Goal: Information Seeking & Learning: Check status

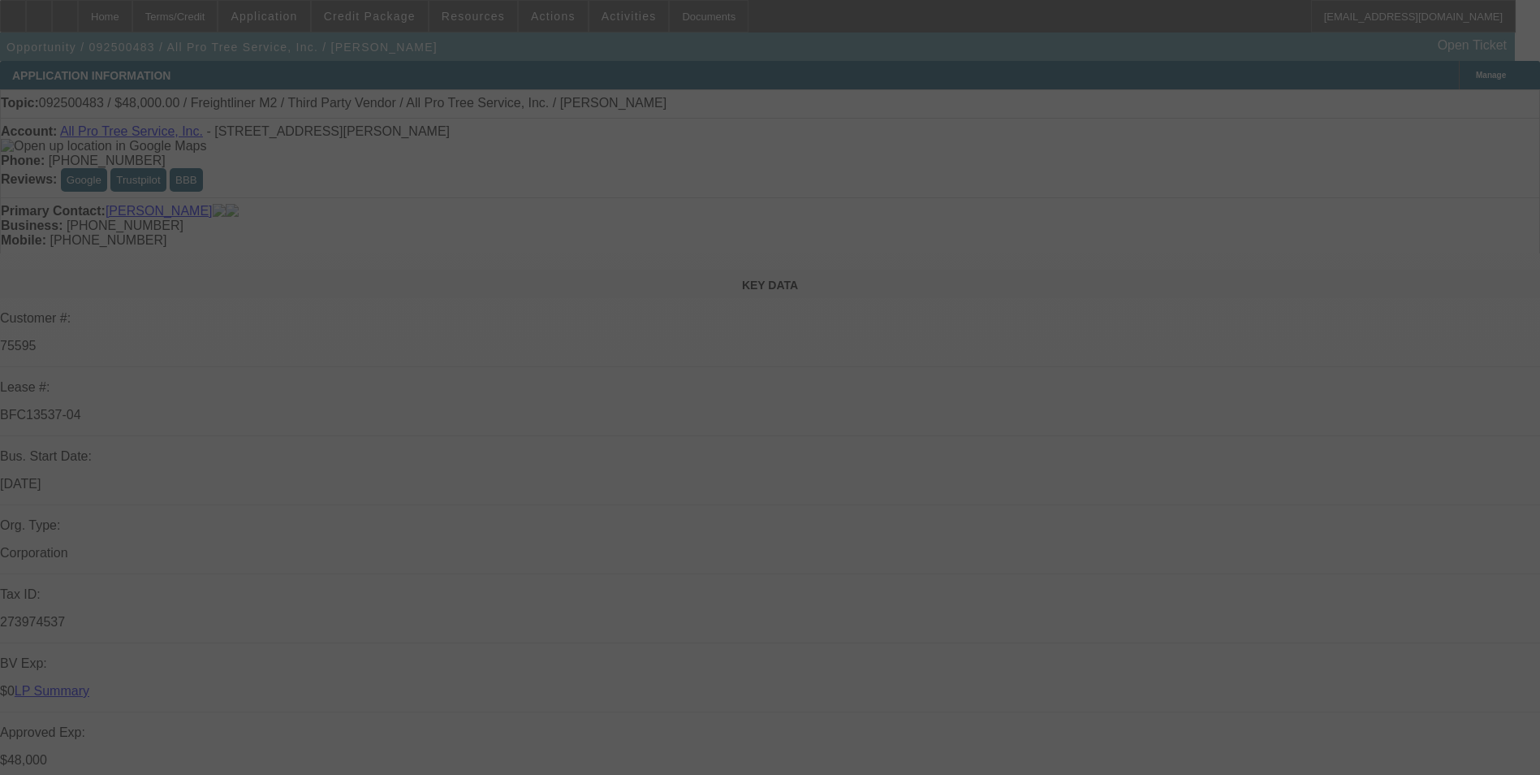
select select "0"
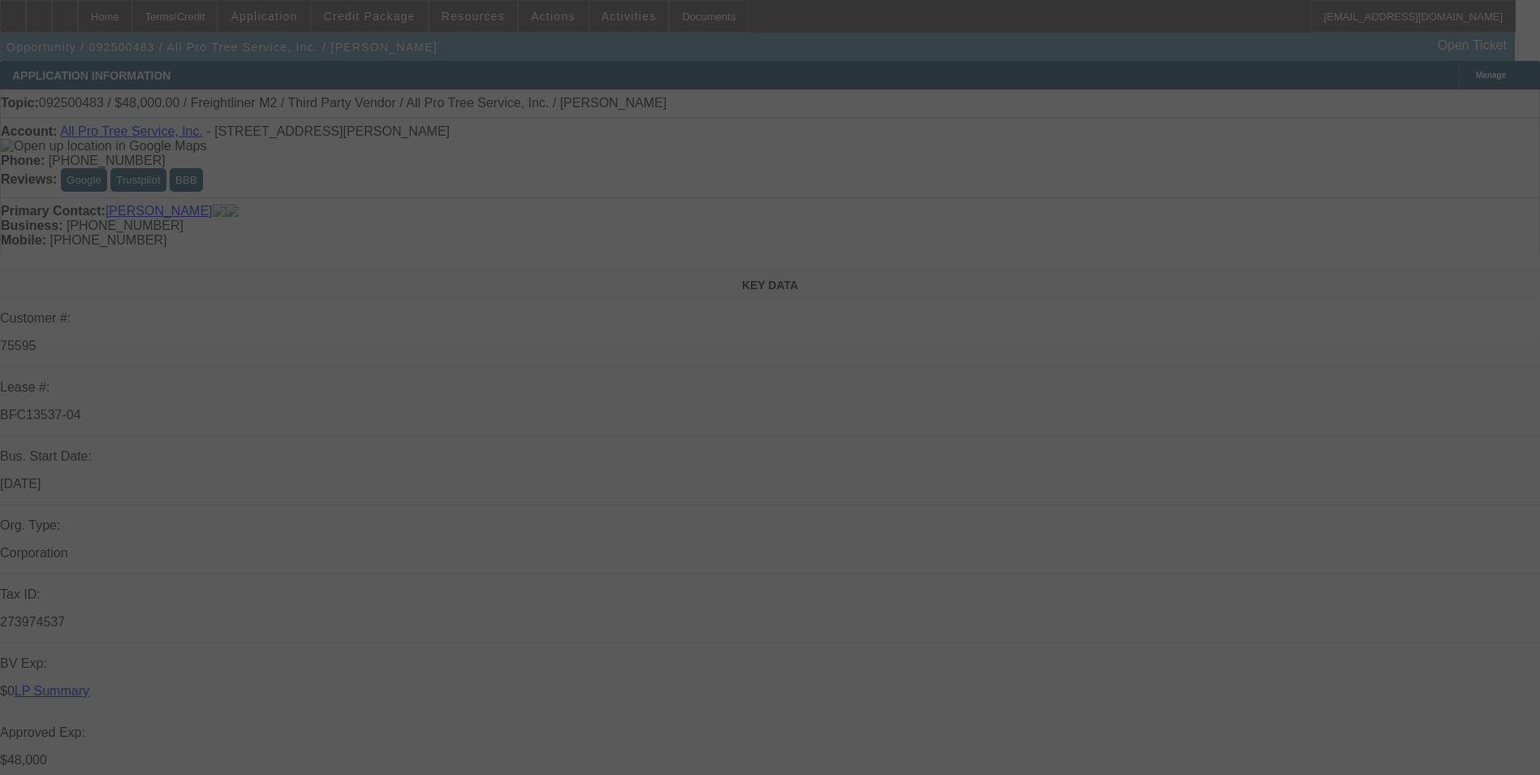
select select "0"
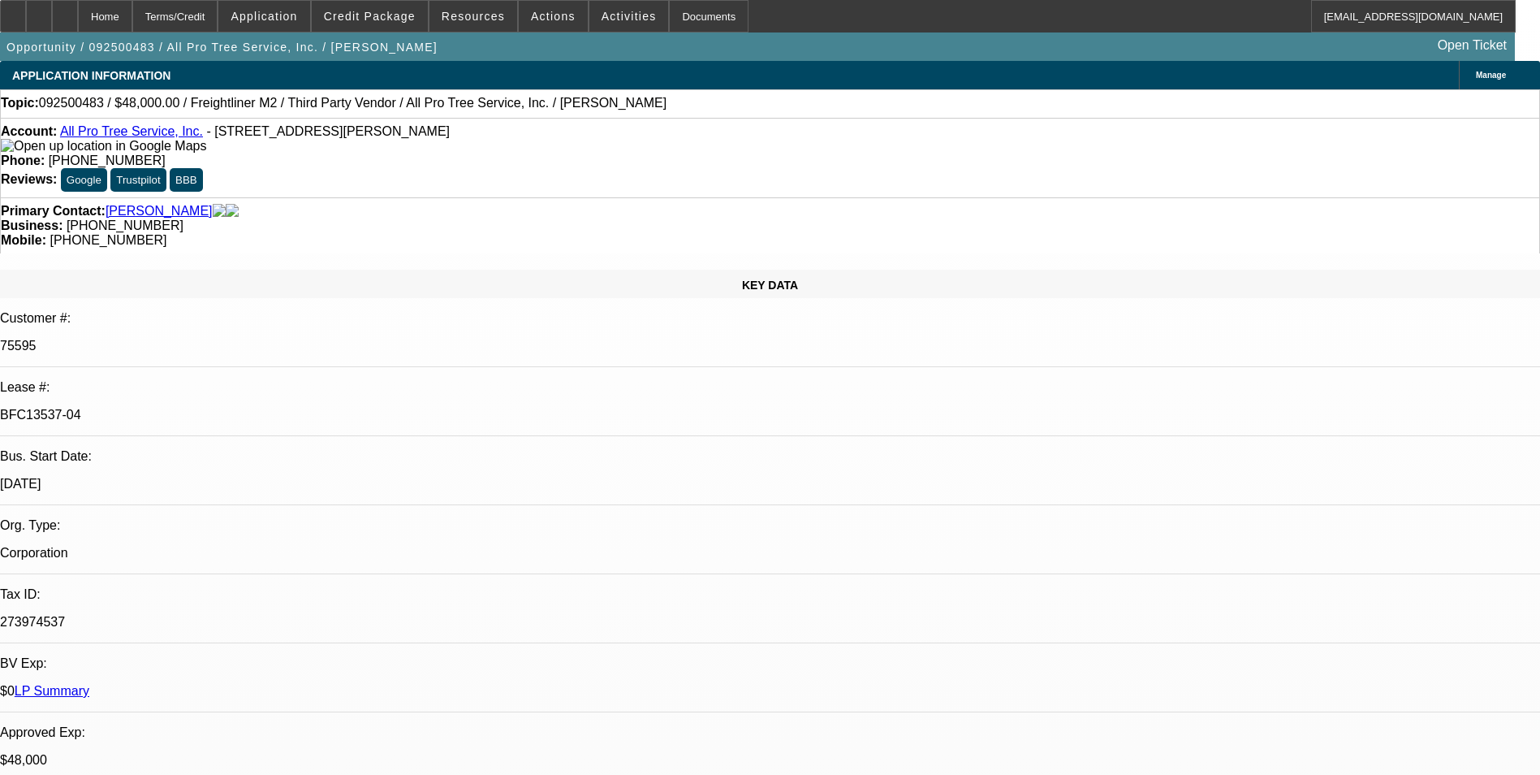
select select "1"
select select "6"
select select "1"
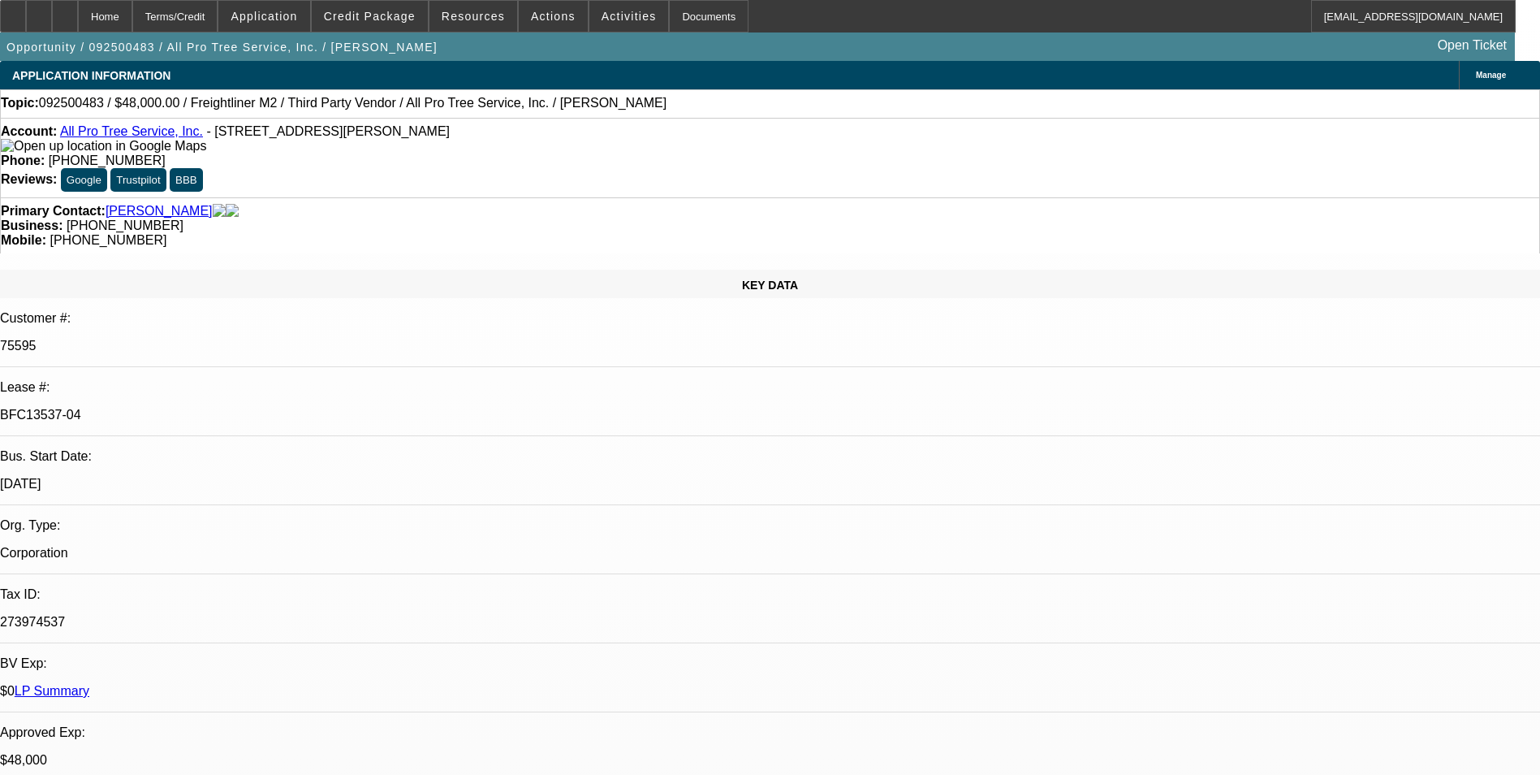
select select "6"
select select "1"
select select "6"
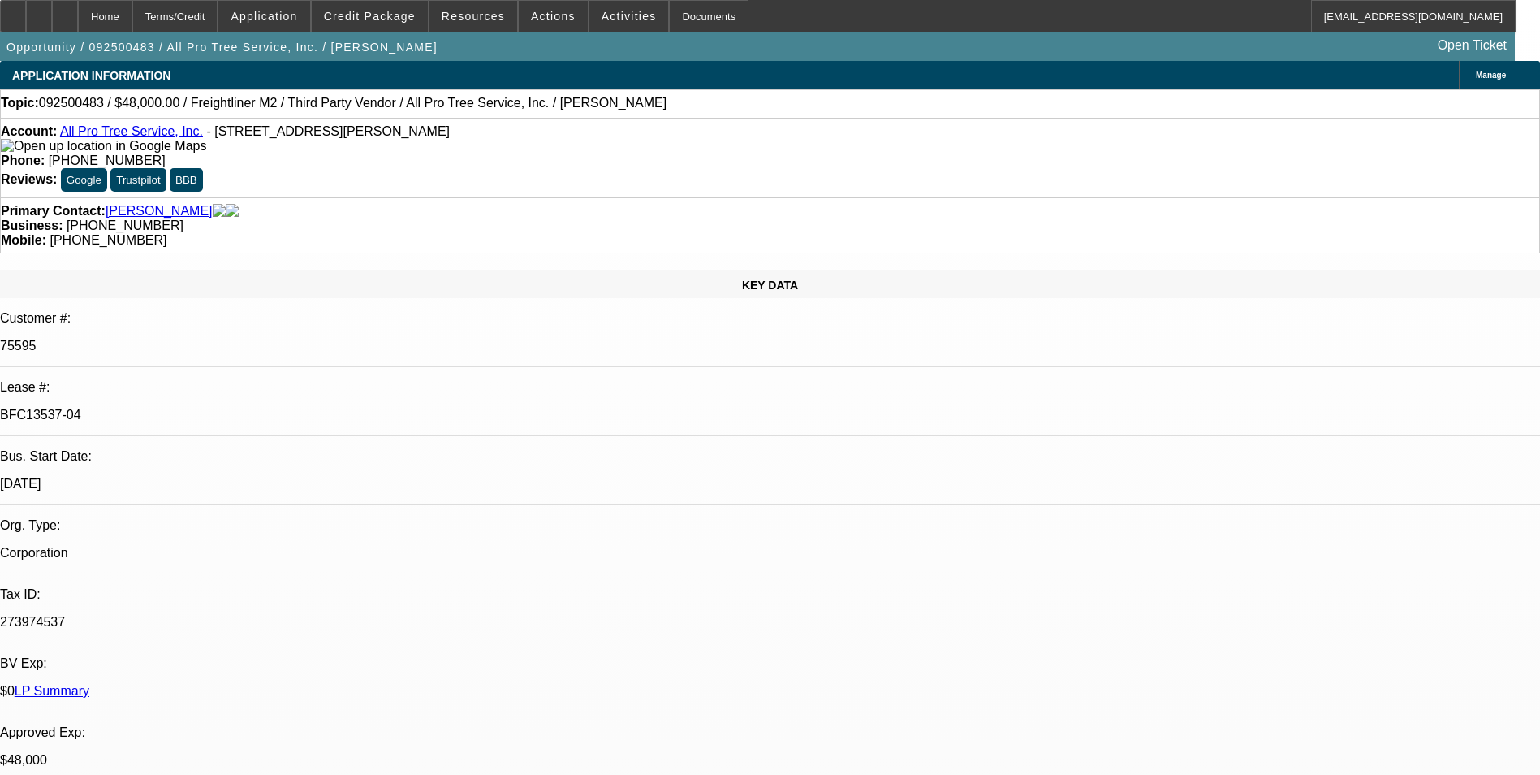
drag, startPoint x: 1416, startPoint y: 382, endPoint x: 1276, endPoint y: 386, distance: 140.5
copy div "[PERSON_NAME]: [PHONE_NUMBER]"
click at [399, 19] on span "Credit Package" at bounding box center [370, 16] width 92 height 13
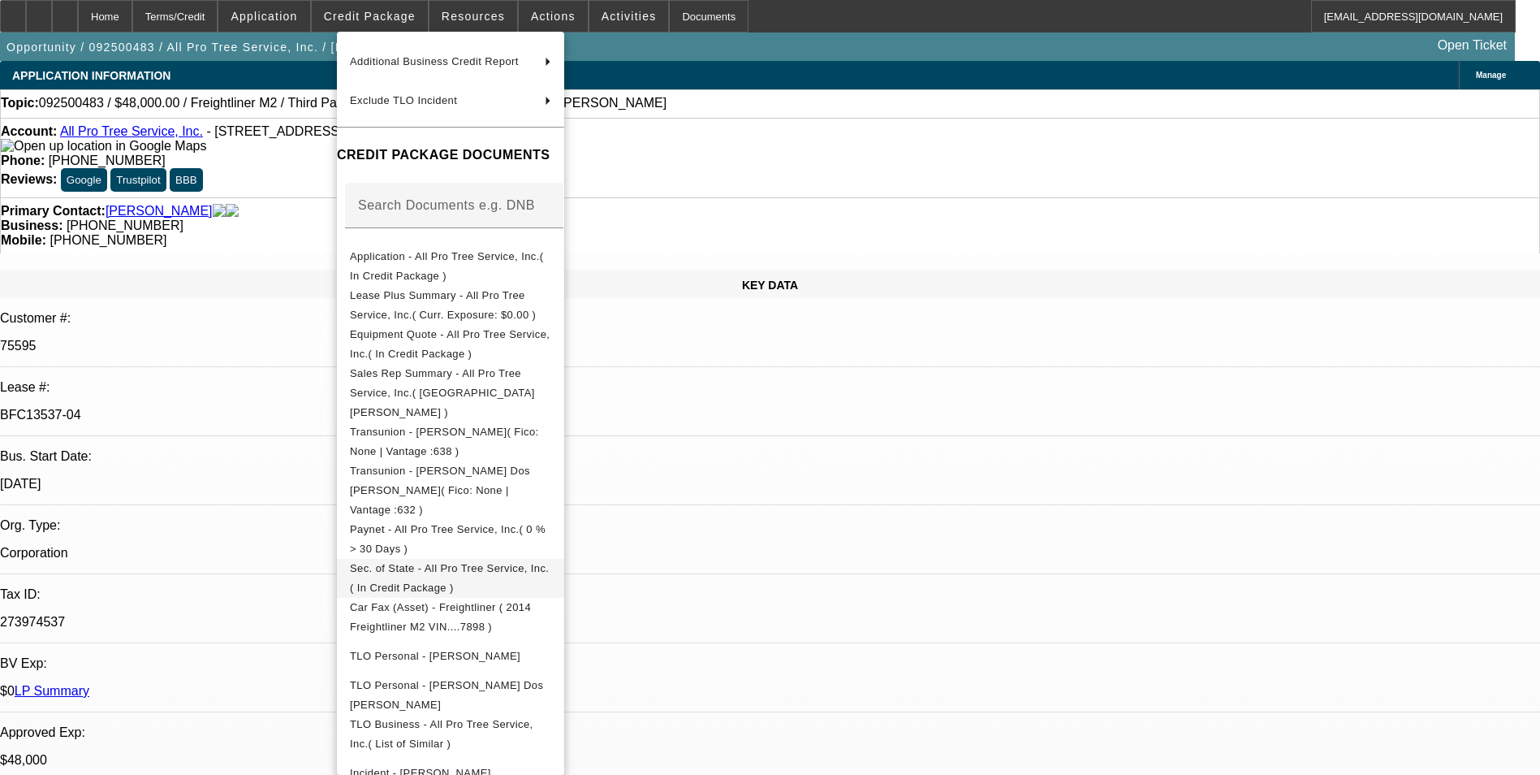
scroll to position [300, 0]
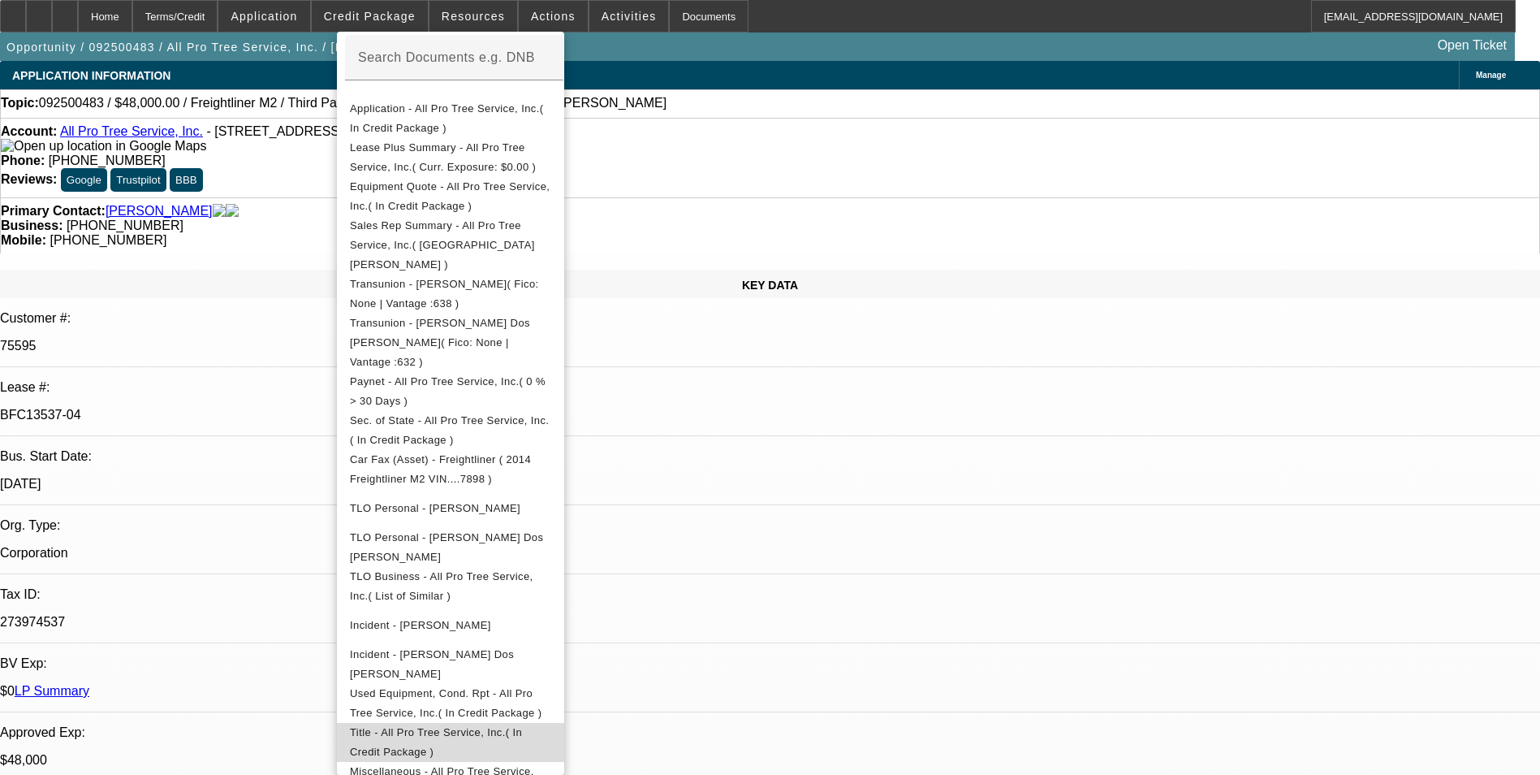
click at [522, 726] on span "Title - All Pro Tree Service, Inc.( In Credit Package )" at bounding box center [436, 742] width 172 height 32
